Goal: Navigation & Orientation: Find specific page/section

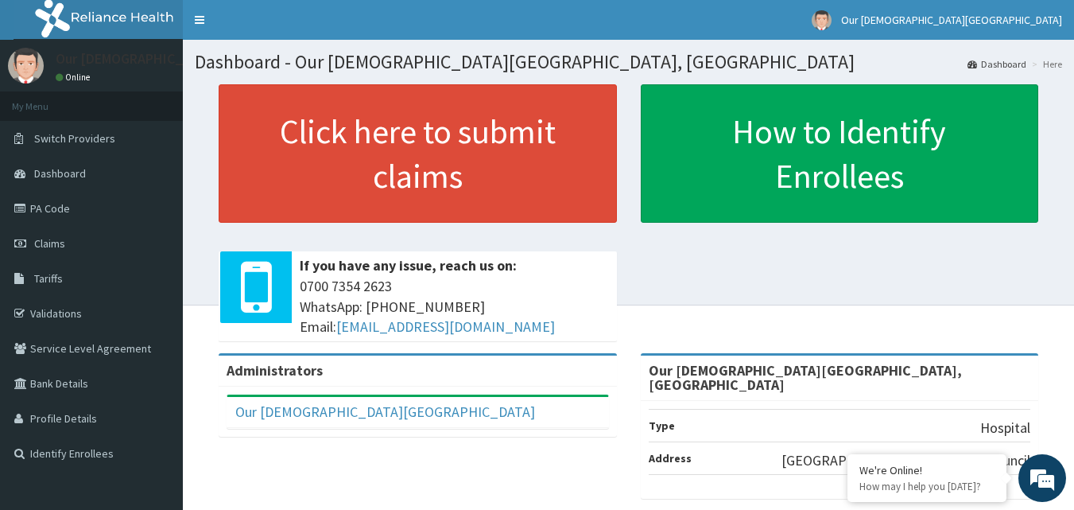
drag, startPoint x: 808, startPoint y: 298, endPoint x: 865, endPoint y: 258, distance: 70.1
click at [809, 298] on div "Click here to submit claims If you have any issue, reach us on: 0700 7354 2623 …" at bounding box center [628, 218] width 867 height 269
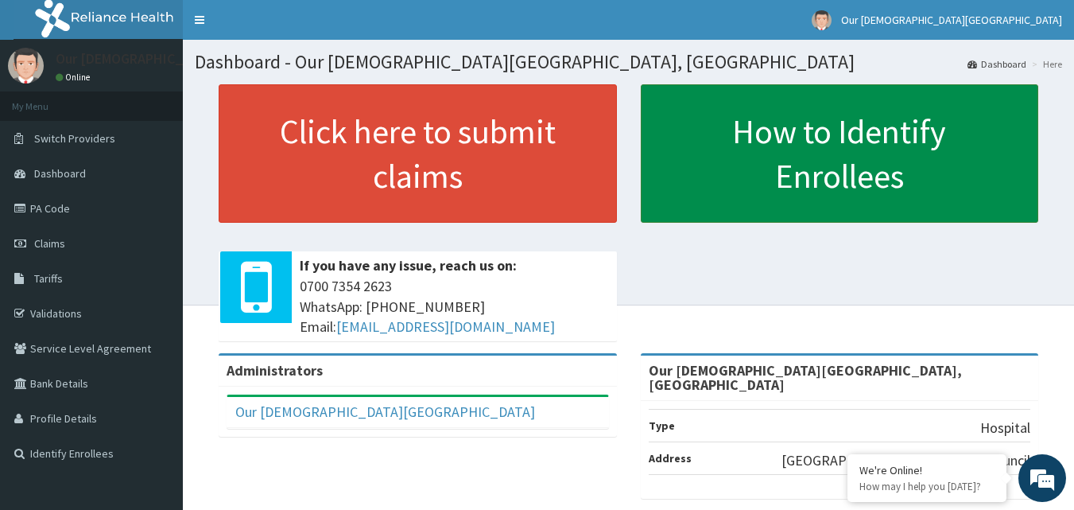
click at [873, 165] on link "How to Identify Enrollees" at bounding box center [840, 153] width 398 height 138
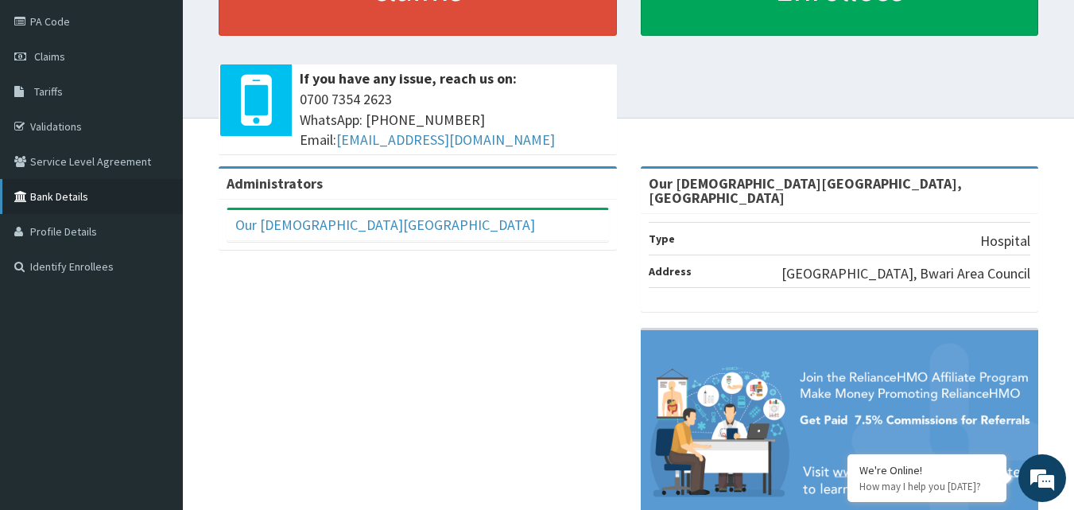
scroll to position [159, 0]
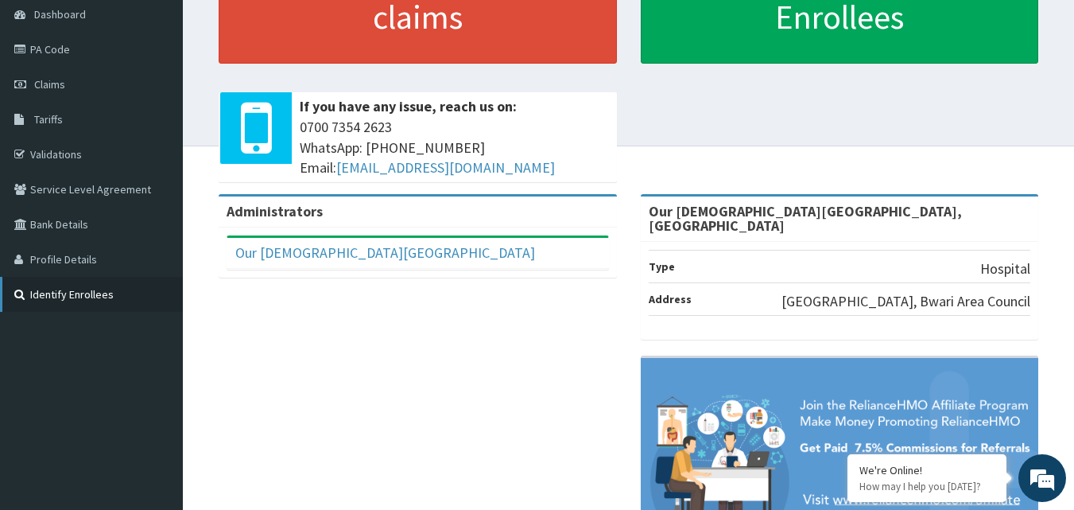
click at [91, 292] on link "Identify Enrollees" at bounding box center [91, 294] width 183 height 35
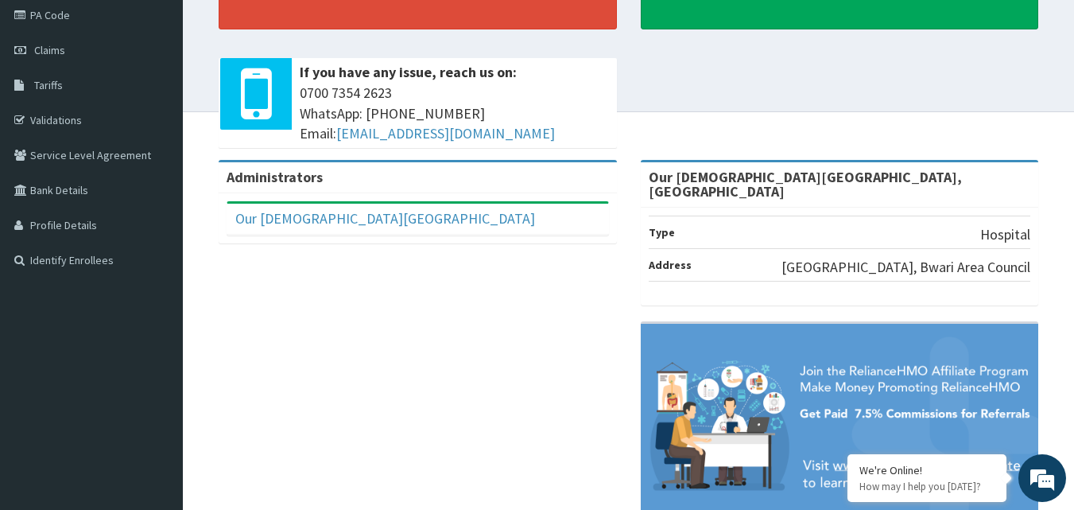
scroll to position [238, 0]
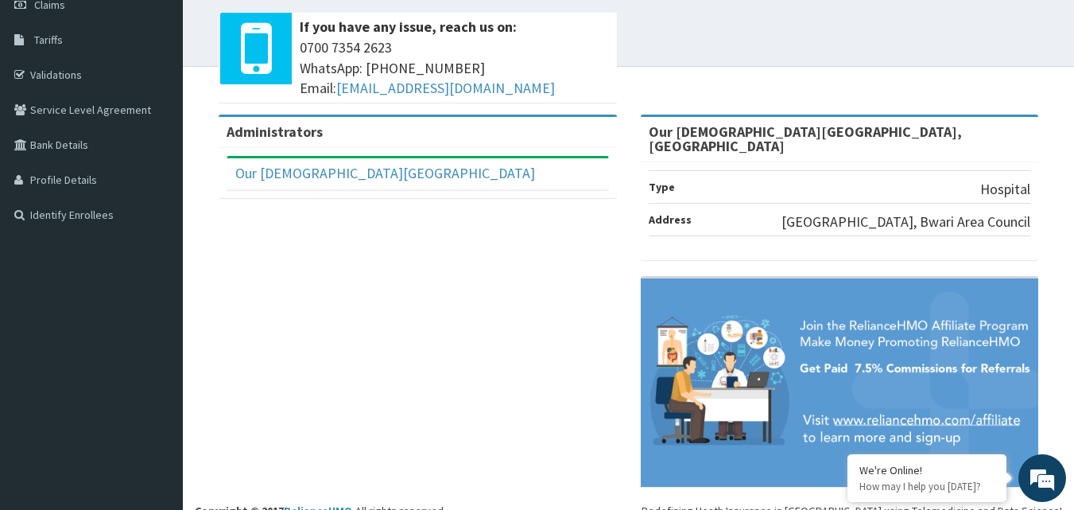
click at [1006, 184] on p "Hospital" at bounding box center [1005, 189] width 50 height 21
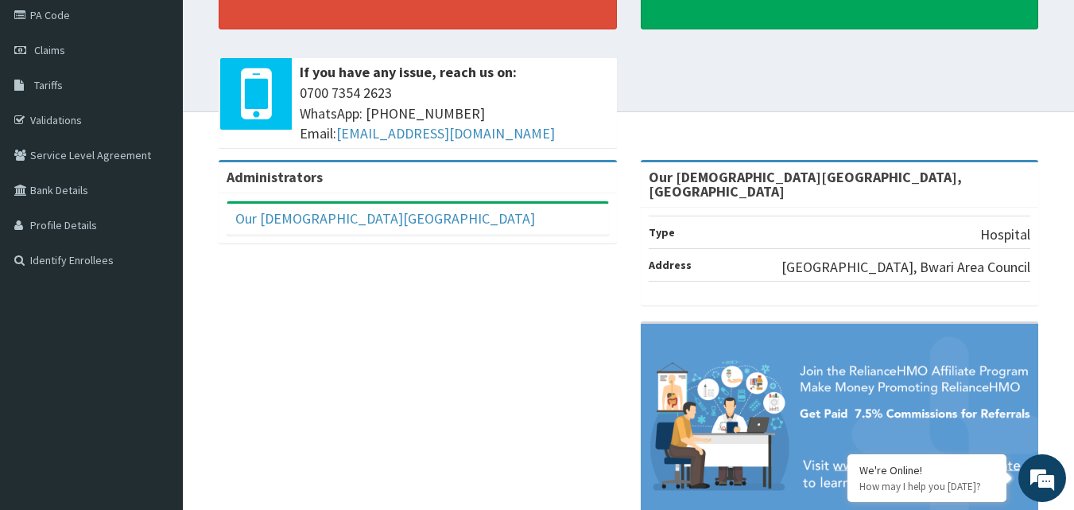
scroll to position [165, 0]
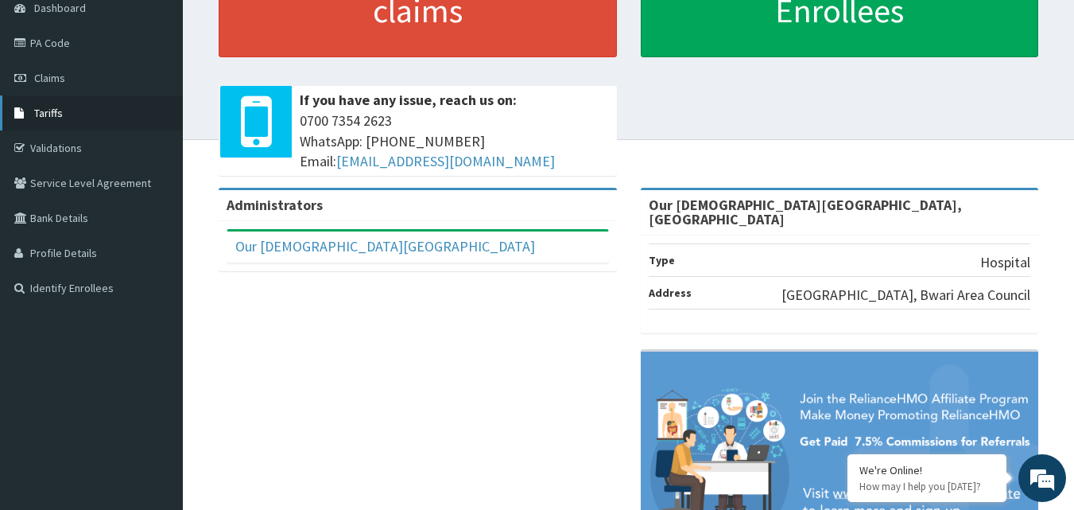
click at [50, 113] on span "Tariffs" at bounding box center [48, 113] width 29 height 14
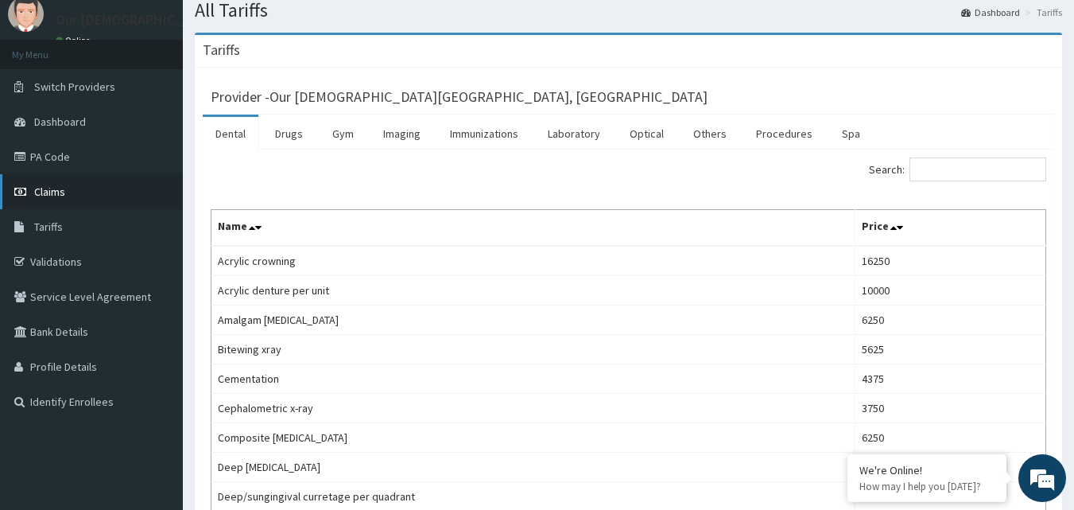
scroll to position [79, 0]
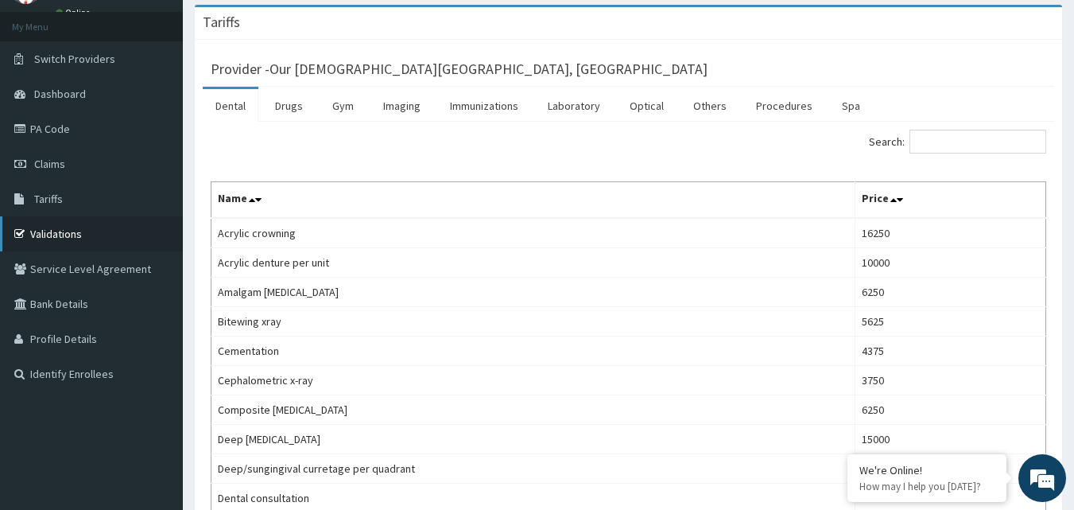
click at [54, 238] on link "Validations" at bounding box center [91, 233] width 183 height 35
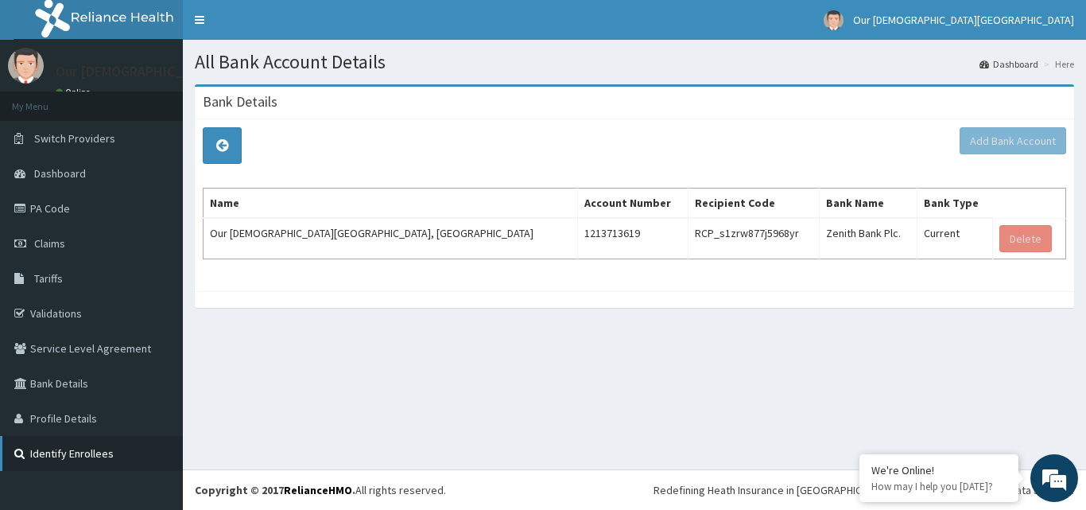
click at [60, 459] on link "Identify Enrollees" at bounding box center [91, 453] width 183 height 35
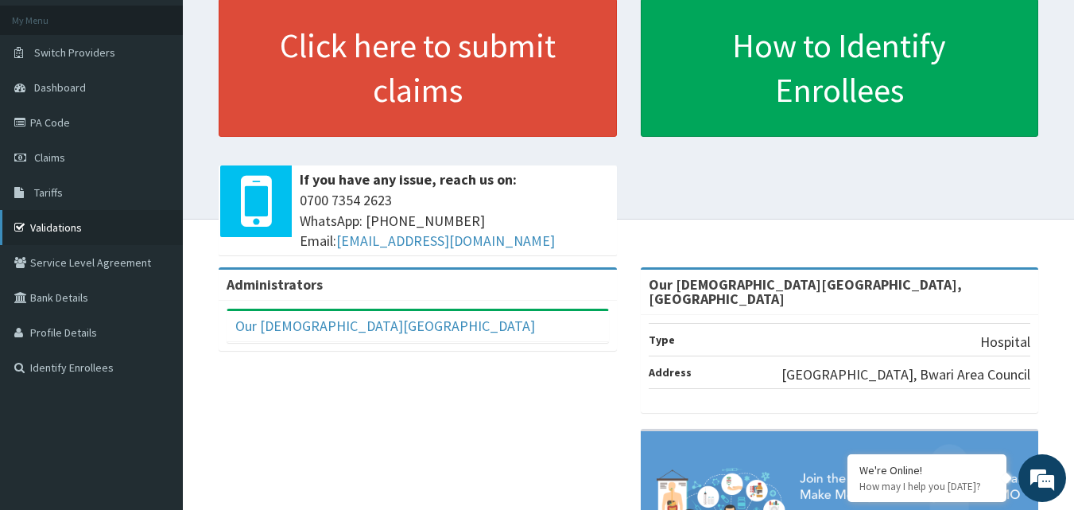
click at [71, 230] on link "Validations" at bounding box center [91, 227] width 183 height 35
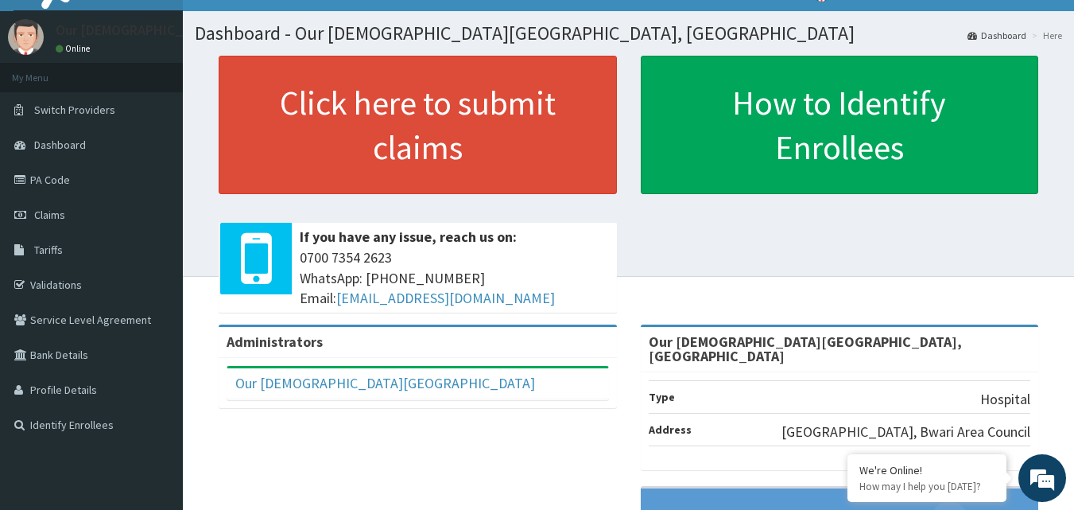
scroll to position [6, 0]
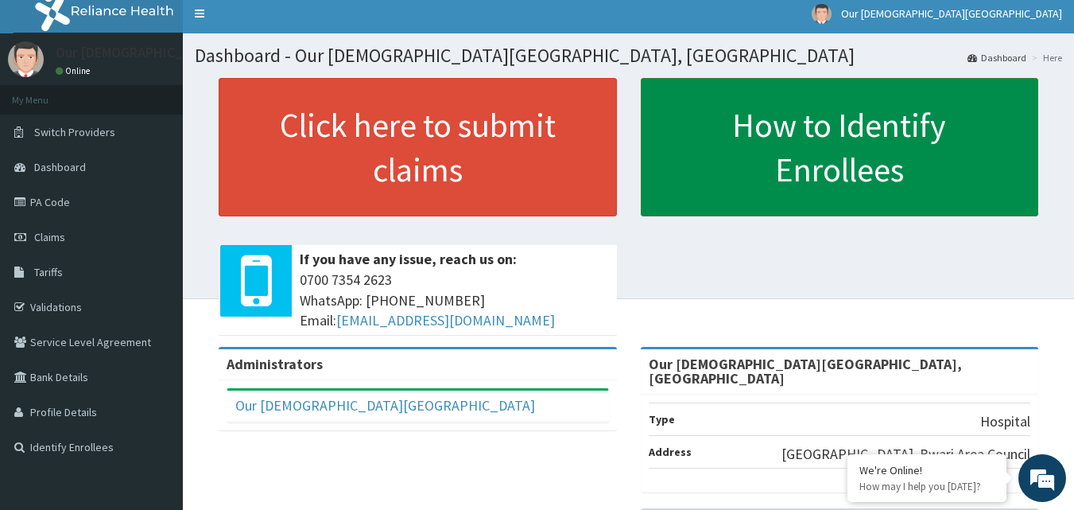
click at [816, 154] on link "How to Identify Enrollees" at bounding box center [840, 147] width 398 height 138
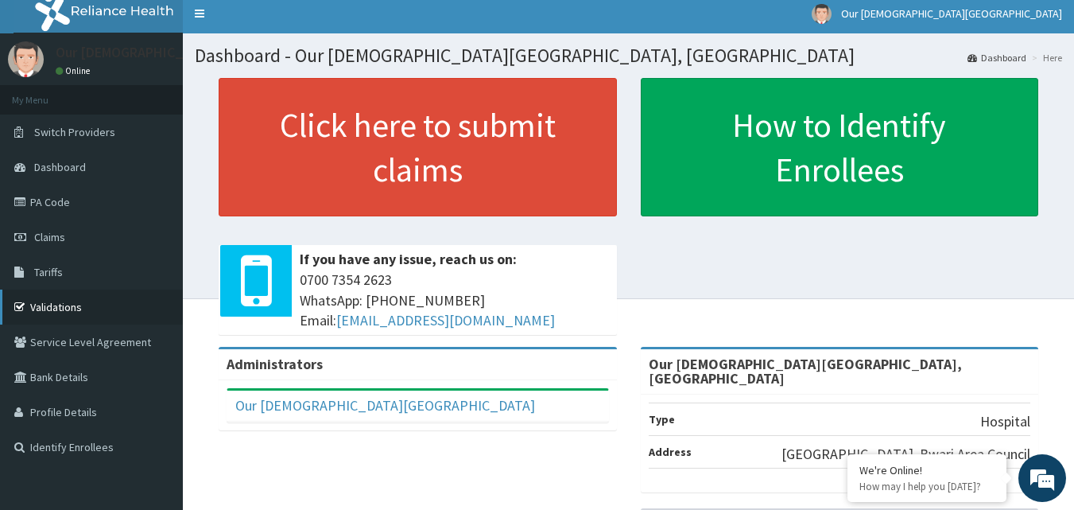
click at [73, 299] on link "Validations" at bounding box center [91, 306] width 183 height 35
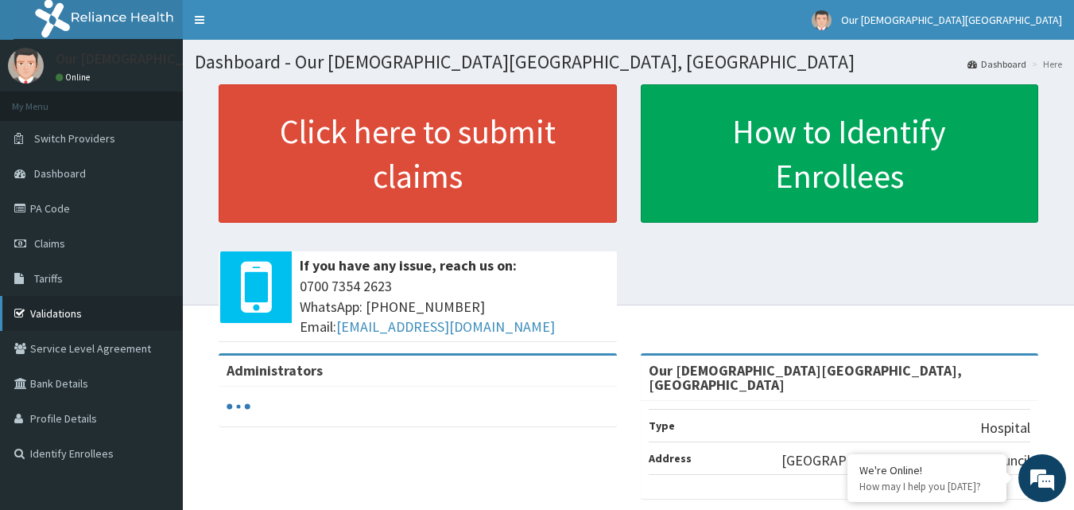
click at [52, 298] on link "Validations" at bounding box center [91, 313] width 183 height 35
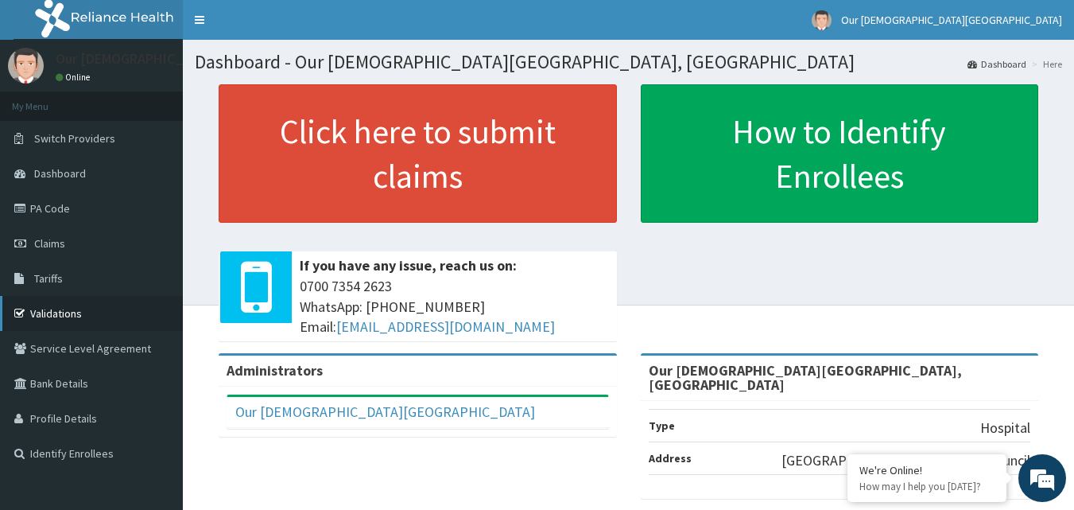
click at [28, 302] on link "Validations" at bounding box center [91, 313] width 183 height 35
